Goal: Task Accomplishment & Management: Use online tool/utility

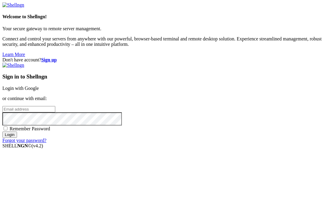
click at [55, 106] on input "email" at bounding box center [28, 109] width 53 height 6
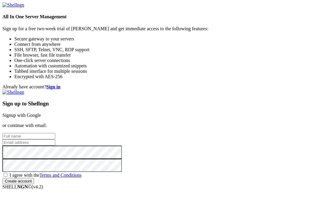
click at [55, 133] on input "text" at bounding box center [28, 136] width 53 height 6
type input "Daniel Galleguillos"
type input "d.galleguillos11@alumnos.santotomas.cl"
click at [170, 172] on div "I agree with the Terms and Conditions" at bounding box center [162, 175] width 320 height 6
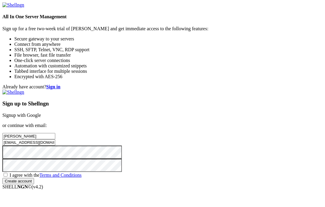
click at [82, 172] on span "I agree with the Terms and Conditions" at bounding box center [46, 174] width 72 height 5
click at [7, 172] on input "I agree with the Terms and Conditions" at bounding box center [6, 174] width 4 height 4
checkbox input "true"
click at [34, 178] on input "Create account" at bounding box center [18, 181] width 32 height 6
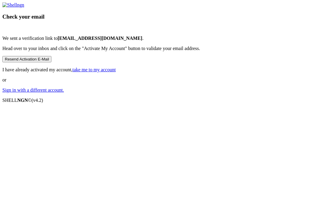
click at [51, 62] on button "Resend Activation E-Mail" at bounding box center [26, 59] width 49 height 6
click at [64, 92] on link "Sign in with a different account." at bounding box center [33, 89] width 62 height 5
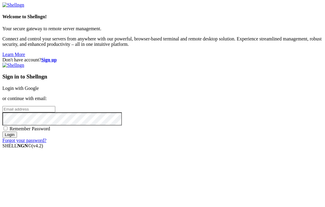
click at [55, 106] on input "email" at bounding box center [28, 109] width 53 height 6
type input "danix.g100v@gmail.com"
click at [2, 131] on input "Login" at bounding box center [9, 134] width 15 height 6
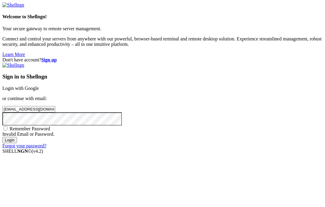
click at [24, 8] on img at bounding box center [13, 4] width 22 height 5
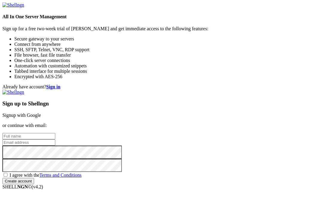
click at [55, 133] on input "text" at bounding box center [28, 136] width 53 height 6
type input "[PERSON_NAME]"
drag, startPoint x: 213, startPoint y: 74, endPoint x: 131, endPoint y: 82, distance: 82.0
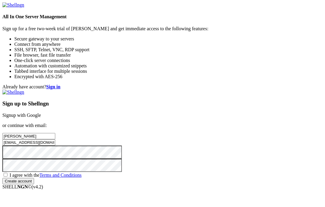
click at [131, 84] on div "Already have account? Sign in Sign up to Shellngn Signup with Google or continu…" at bounding box center [162, 134] width 320 height 100
type input "[EMAIL_ADDRESS][DOMAIN_NAME]"
click at [82, 172] on span "I agree with the Terms and Conditions" at bounding box center [46, 174] width 72 height 5
click at [7, 172] on input "I agree with the Terms and Conditions" at bounding box center [6, 174] width 4 height 4
checkbox input "true"
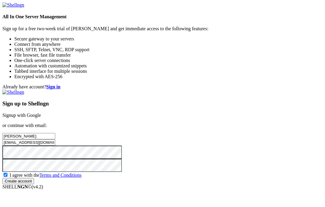
click at [34, 178] on input "Create account" at bounding box center [18, 181] width 32 height 6
click at [54, 17] on div "All In One Server Management Sign up for a free two-week trial of Shellngn and …" at bounding box center [162, 40] width 320 height 77
click at [24, 8] on img at bounding box center [13, 4] width 22 height 5
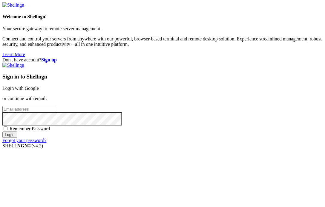
click at [55, 106] on input "email" at bounding box center [28, 109] width 53 height 6
type input "[EMAIL_ADDRESS][DOMAIN_NAME]"
click at [2, 131] on input "Login" at bounding box center [9, 134] width 15 height 6
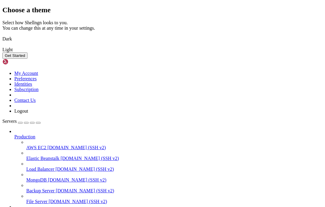
click at [2, 35] on img at bounding box center [2, 35] width 0 height 0
click at [28, 59] on button "Get Started" at bounding box center [14, 55] width 25 height 6
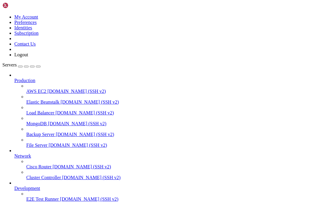
click at [38, 66] on icon "button" at bounding box center [38, 66] width 0 height 0
click at [6, 206] on div "Servers" at bounding box center [162, 208] width 320 height 5
click at [20, 66] on div "button" at bounding box center [20, 66] width 0 height 0
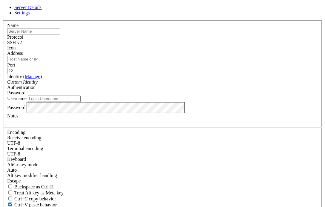
click at [60, 34] on input "text" at bounding box center [33, 31] width 53 height 6
type input "20.64.252.118"
drag, startPoint x: 133, startPoint y: 48, endPoint x: 65, endPoint y: 57, distance: 68.1
click at [65, 57] on div "Server Details Settings Name 20.64.252.118 Protocol SSH v2 Icon" at bounding box center [162, 128] width 320 height 247
click at [60, 62] on input "Address" at bounding box center [33, 59] width 53 height 6
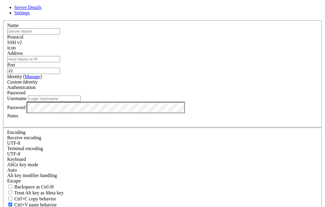
paste input "20.64.252.118"
type input "20.64.252.118"
click at [60, 34] on input "text" at bounding box center [33, 31] width 53 height 6
click at [81, 102] on input "Username" at bounding box center [54, 98] width 53 height 6
type input "adminprofe"
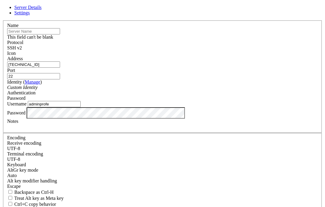
click at [60, 34] on input "text" at bounding box center [33, 31] width 53 height 6
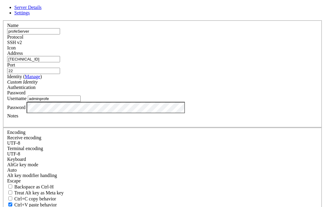
type input "profeServer"
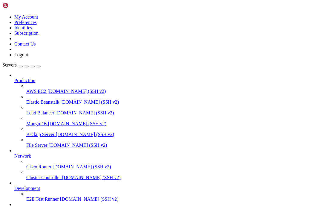
scroll to position [35, 0]
click at [37, 206] on span "profeServer" at bounding box center [25, 209] width 23 height 5
click at [17, 206] on link "profeServer 20.64.252.118 (SSH v2)" at bounding box center [168, 209] width 309 height 5
